Goal: Information Seeking & Learning: Compare options

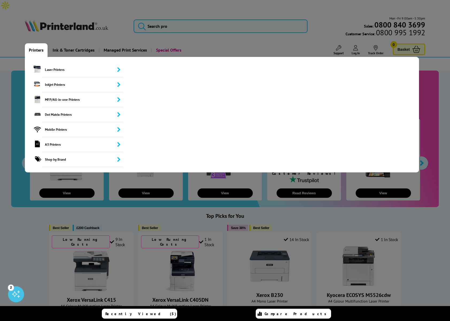
click at [34, 43] on link "Printers" at bounding box center [36, 50] width 23 height 14
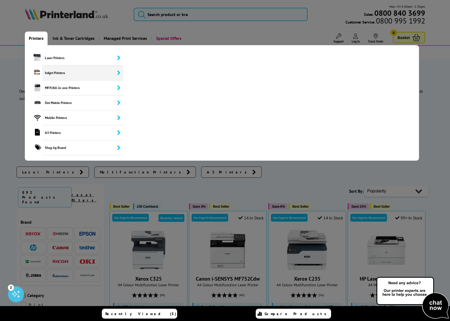
click at [53, 72] on span "Inkjet Printers" at bounding box center [82, 72] width 81 height 15
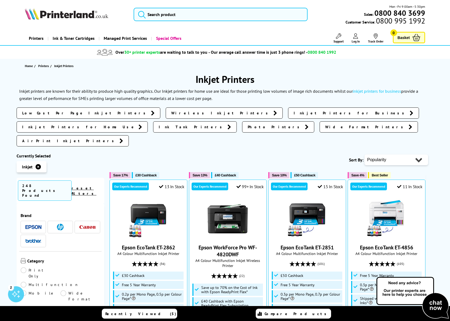
click at [33, 225] on img at bounding box center [33, 227] width 16 height 4
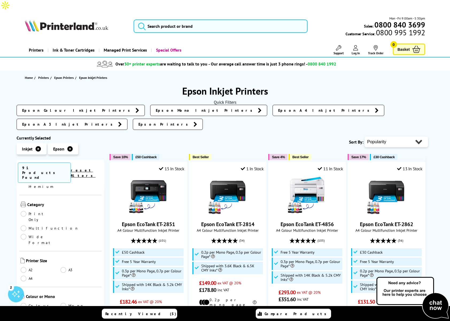
scroll to position [170, 0]
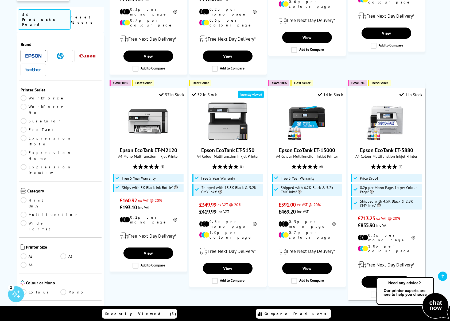
scroll to position [608, 0]
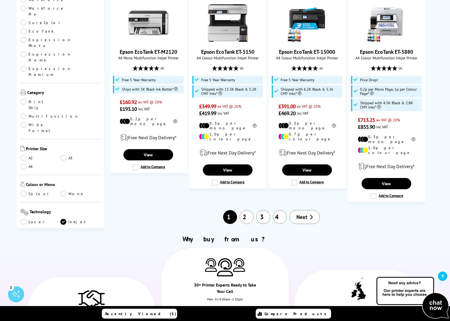
click at [301, 214] on span "Next" at bounding box center [301, 217] width 11 height 7
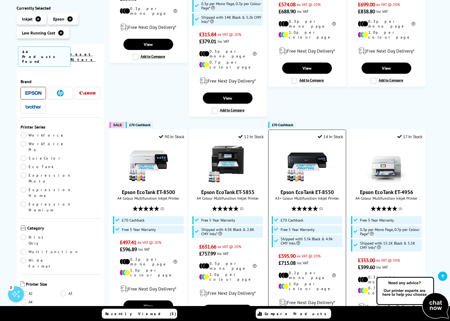
scroll to position [537, 0]
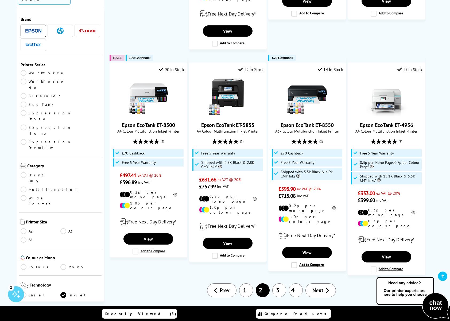
click at [280, 283] on link "3" at bounding box center [279, 290] width 14 height 14
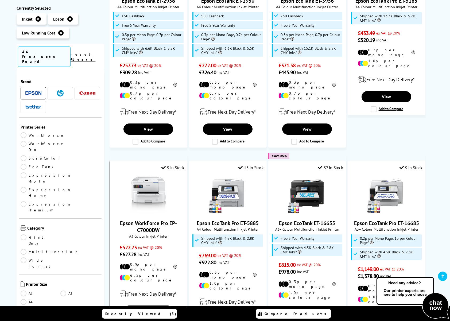
scroll to position [558, 0]
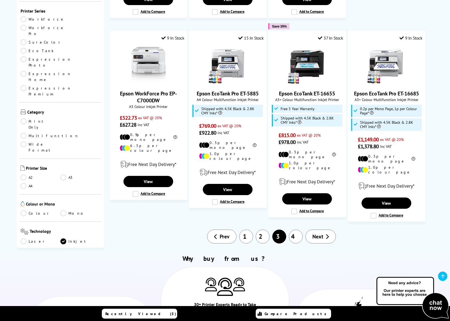
click at [301, 230] on link "4" at bounding box center [296, 237] width 14 height 14
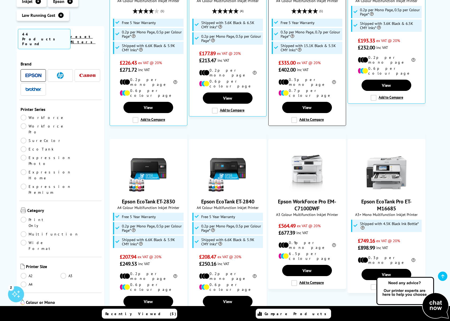
scroll to position [261, 0]
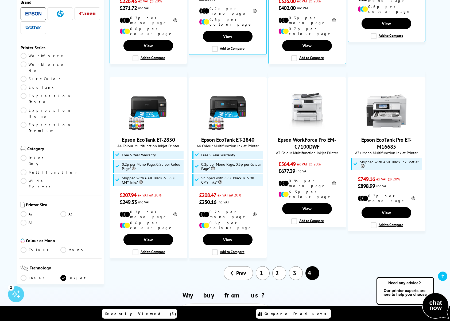
click at [260, 266] on link "1" at bounding box center [263, 273] width 14 height 14
